Goal: Transaction & Acquisition: Purchase product/service

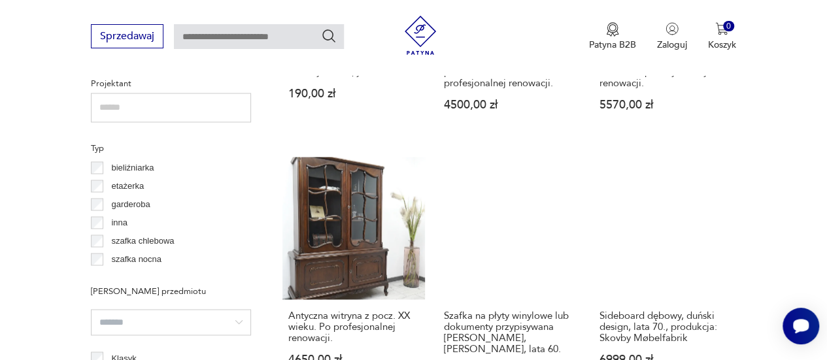
scroll to position [1000, 0]
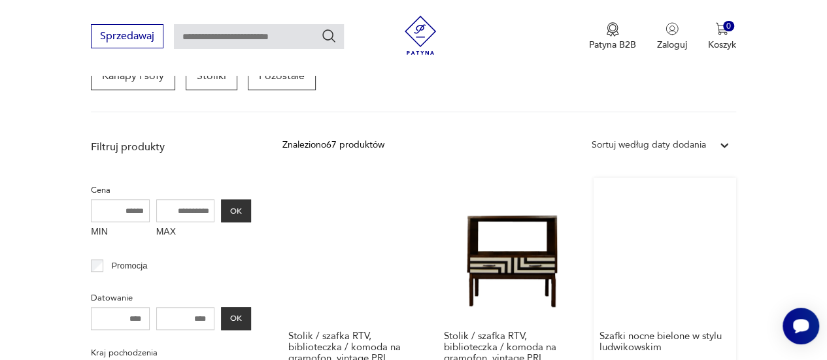
scroll to position [346, 0]
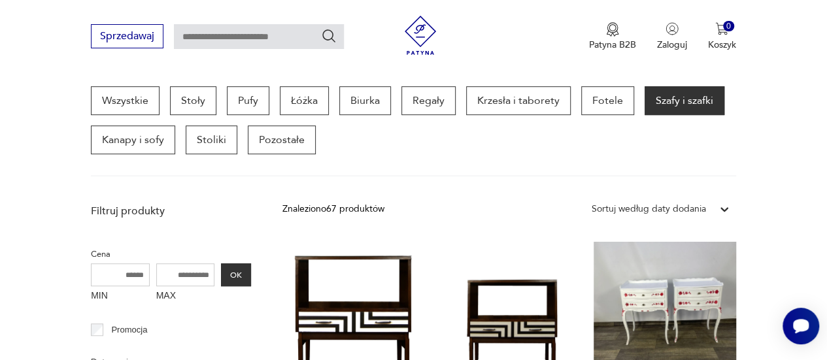
click at [648, 208] on div "Sortuj według daty dodania" at bounding box center [648, 209] width 114 height 14
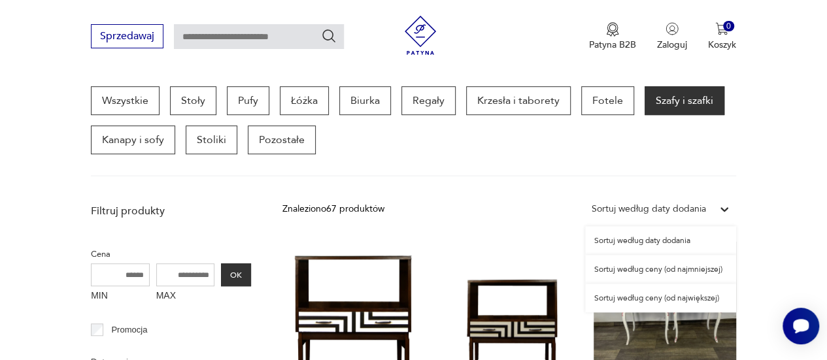
click at [659, 271] on div "Sortuj według ceny (od najmniejszej)" at bounding box center [660, 269] width 151 height 29
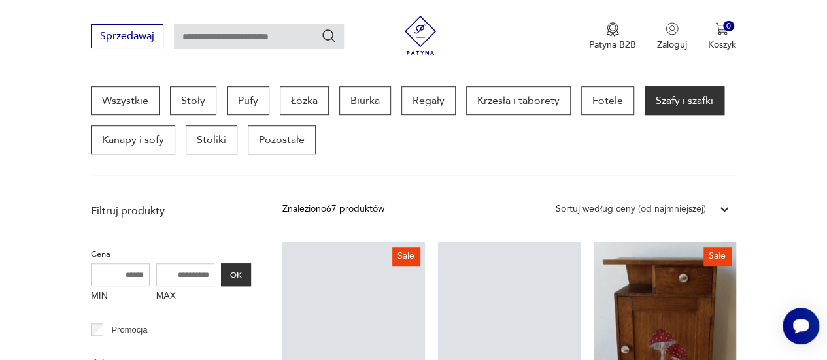
click at [24, 158] on section "Wszystkie Stoły Pufy Łóżka Biurka Regały Krzesła i taborety Fotele Szafy i szaf…" at bounding box center [413, 131] width 827 height 90
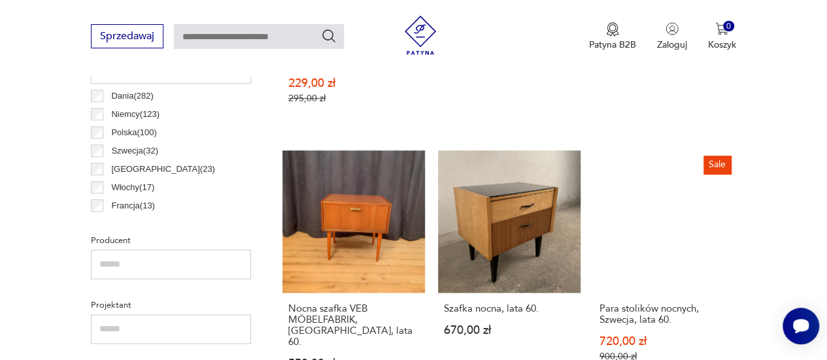
scroll to position [739, 0]
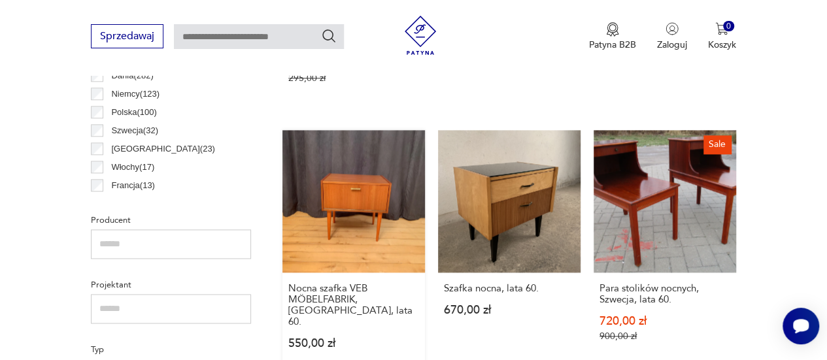
click at [354, 160] on link "Nocna szafka VEB MÖBELFABRIK, [GEOGRAPHIC_DATA], lata 60. 550,00 zł" at bounding box center [353, 252] width 142 height 244
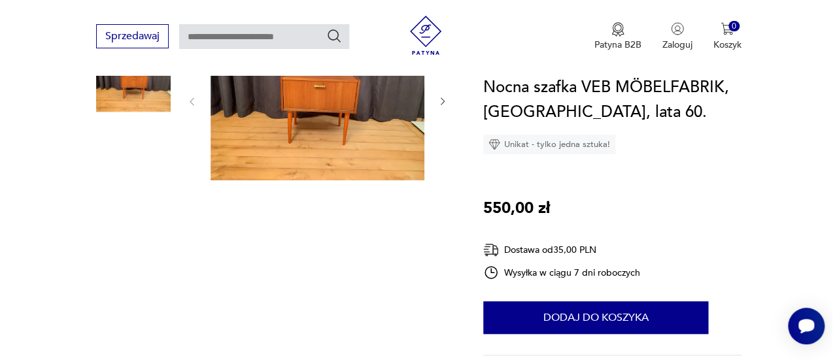
scroll to position [196, 0]
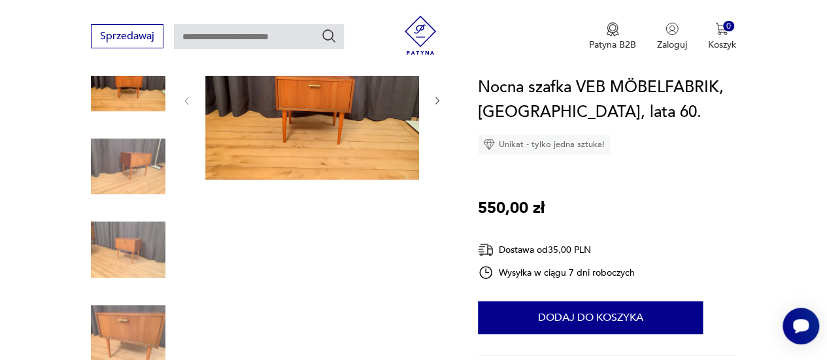
click at [269, 127] on img at bounding box center [312, 100] width 214 height 160
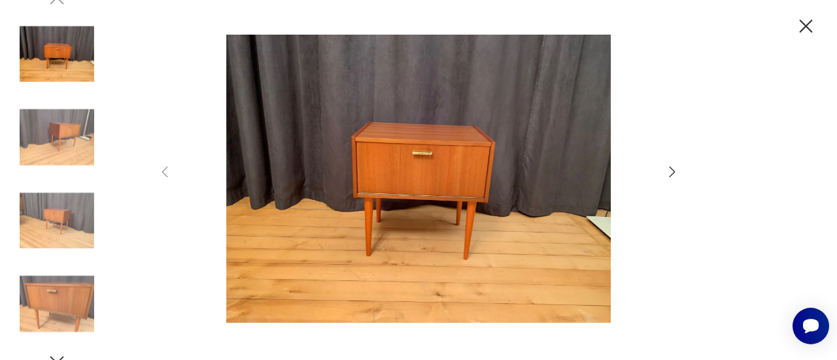
click at [673, 171] on icon "button" at bounding box center [672, 172] width 6 height 10
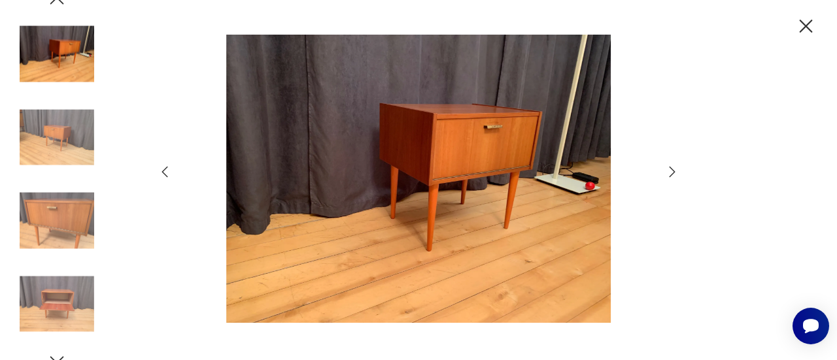
click at [673, 171] on icon "button" at bounding box center [672, 172] width 6 height 10
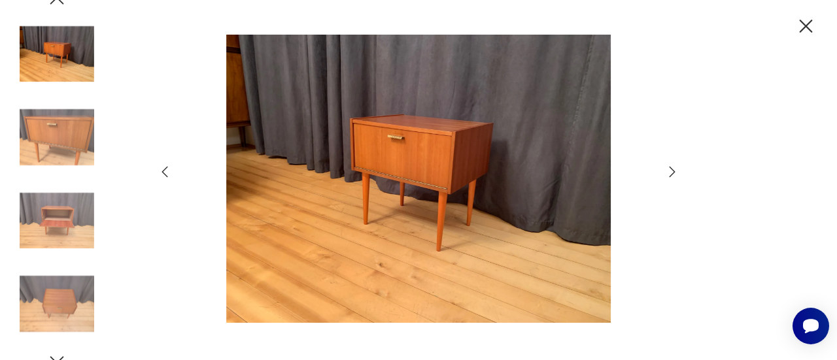
click at [673, 171] on icon "button" at bounding box center [672, 172] width 6 height 10
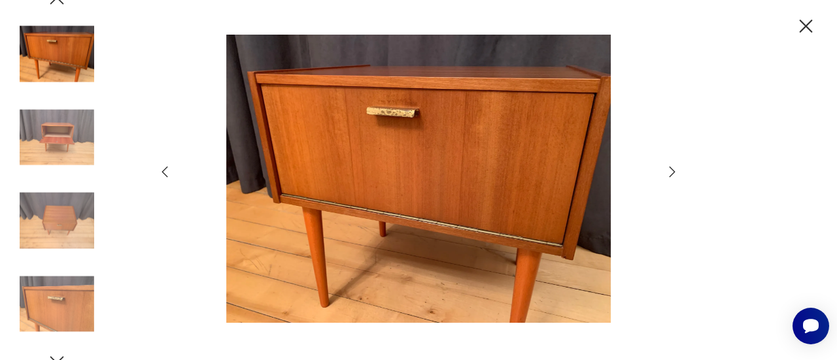
click at [674, 171] on icon "button" at bounding box center [672, 172] width 16 height 16
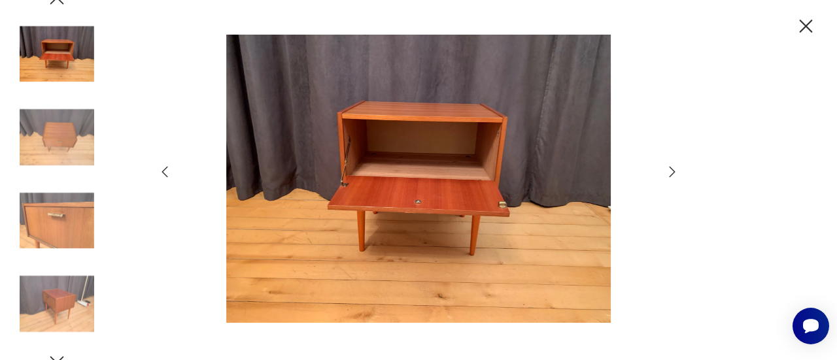
click at [674, 171] on icon "button" at bounding box center [672, 172] width 16 height 16
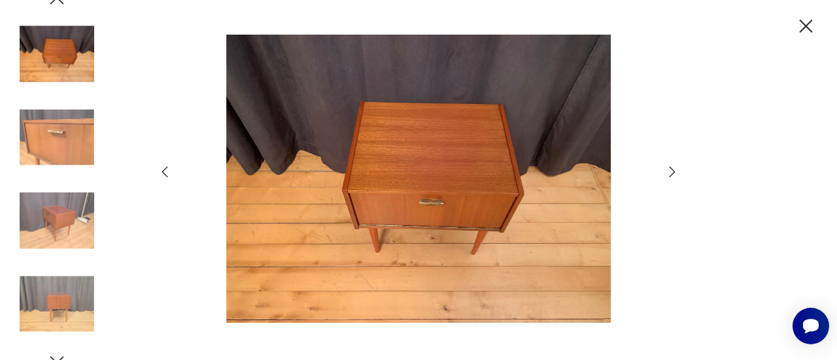
click at [674, 171] on icon "button" at bounding box center [672, 172] width 16 height 16
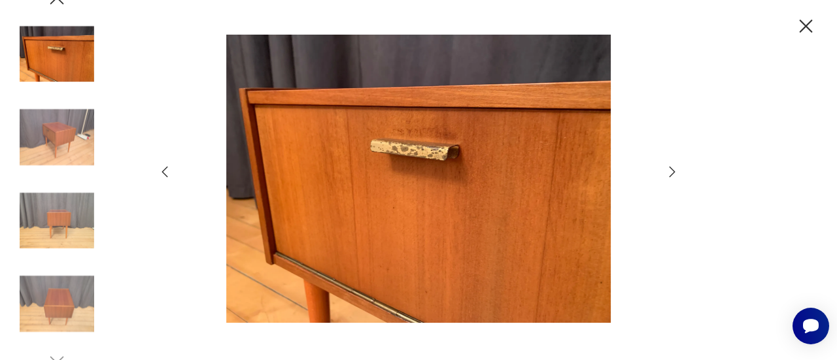
click at [674, 171] on icon "button" at bounding box center [672, 172] width 16 height 16
